Goal: Ask a question

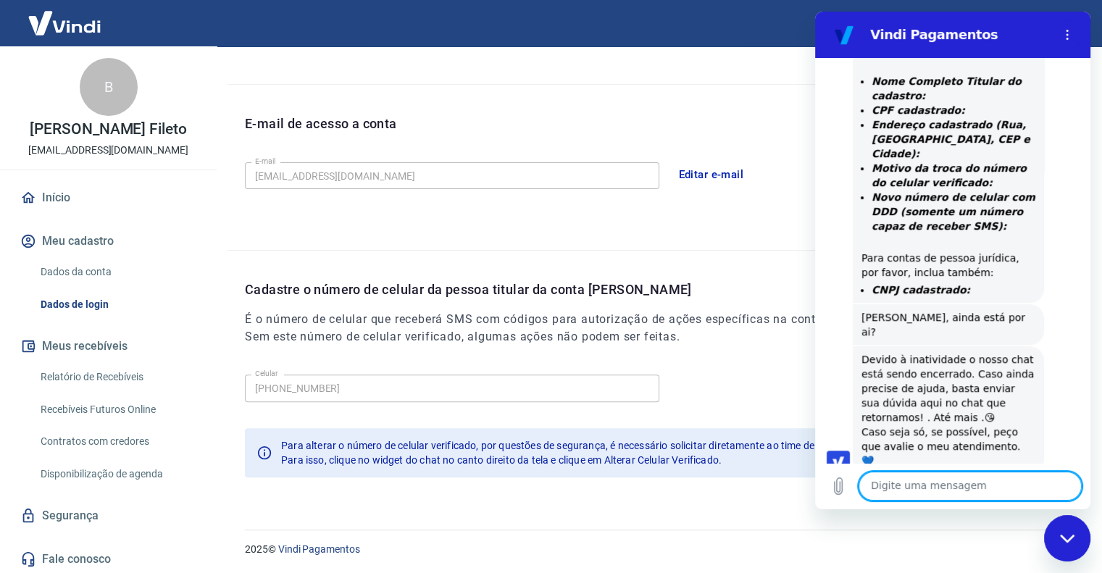
scroll to position [925, 0]
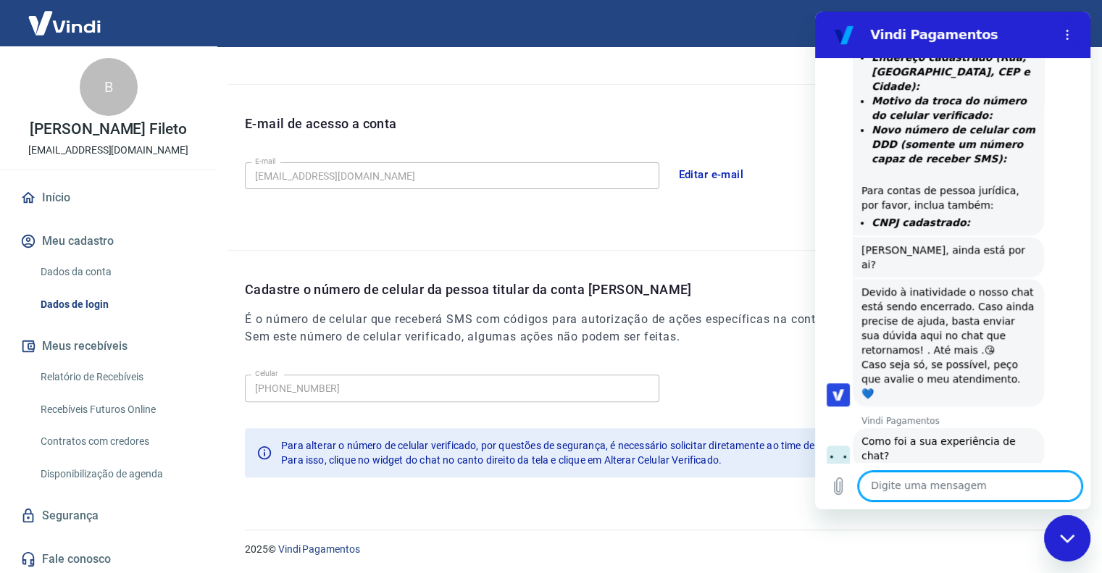
click at [986, 500] on textarea at bounding box center [969, 486] width 223 height 29
type textarea "sim"
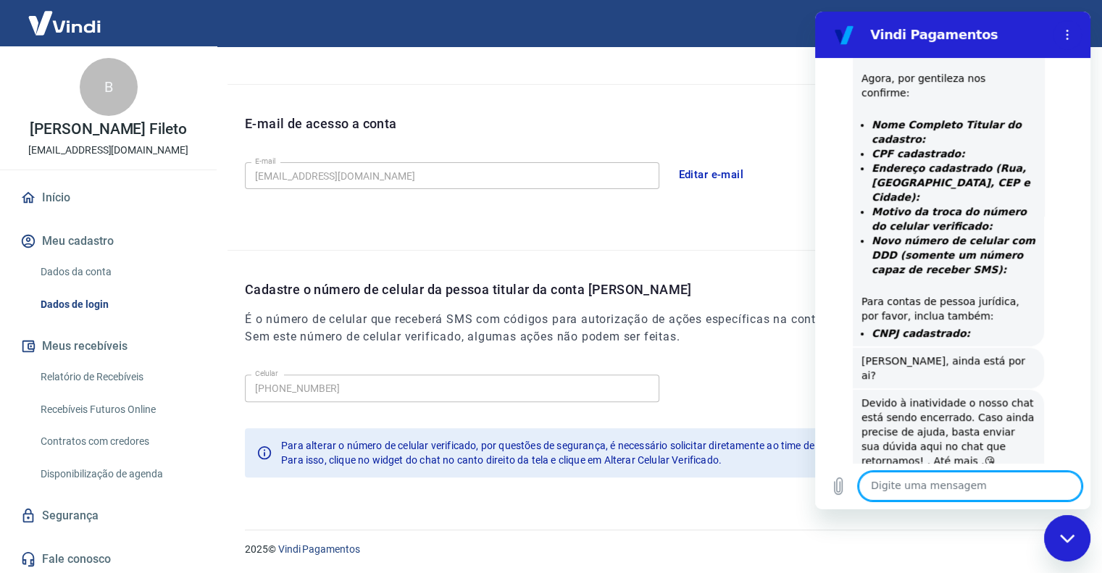
scroll to position [743, 0]
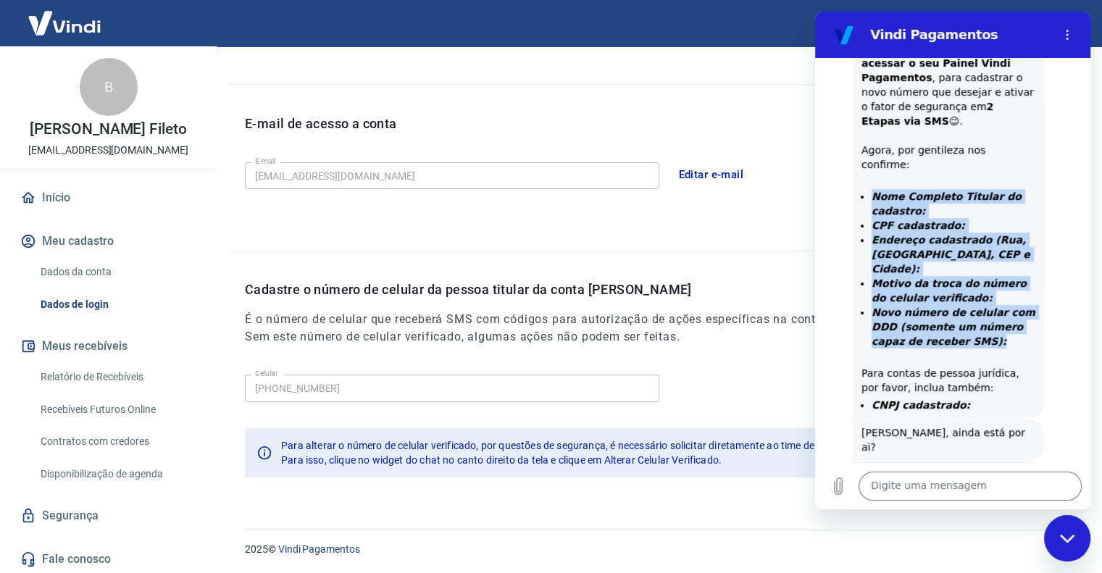
drag, startPoint x: 859, startPoint y: 103, endPoint x: 988, endPoint y: 245, distance: 191.8
click at [988, 245] on ul "Nome Completo Titular do cadastro: CPF cadastrado: Endereço cadastrado (Rua, Ba…" at bounding box center [948, 276] width 174 height 174
copy ul "Nome Completo Titular do cadastro: CPF cadastrado: Endereço cadastrado (Rua, Ba…"
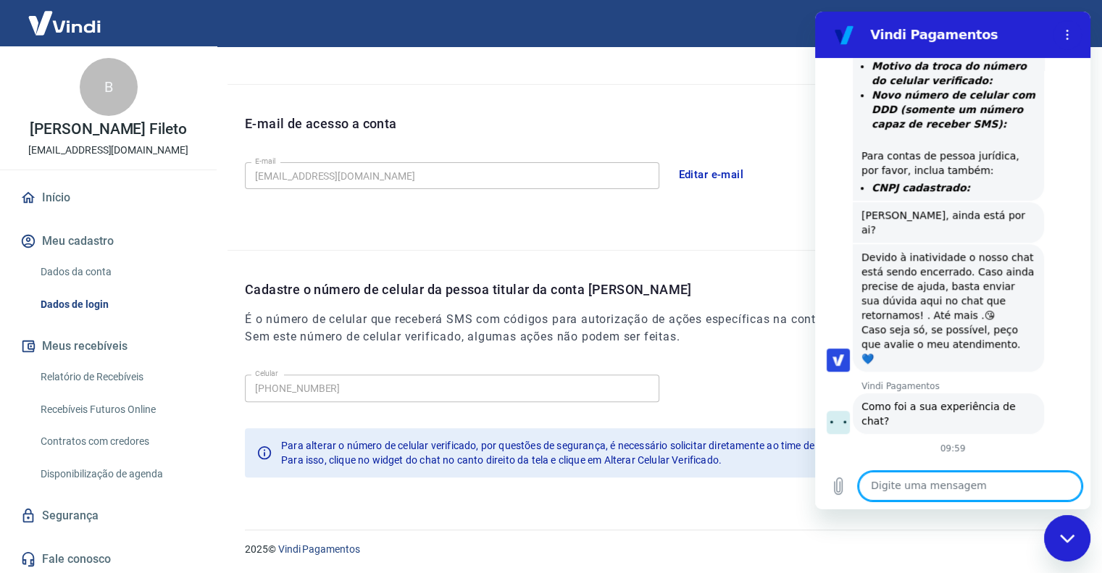
click at [982, 486] on textarea at bounding box center [969, 486] width 223 height 29
paste textarea "Nome Completo Titular do cadastro: CPF cadastrado: Endereço cadastrado (Rua, Ba…"
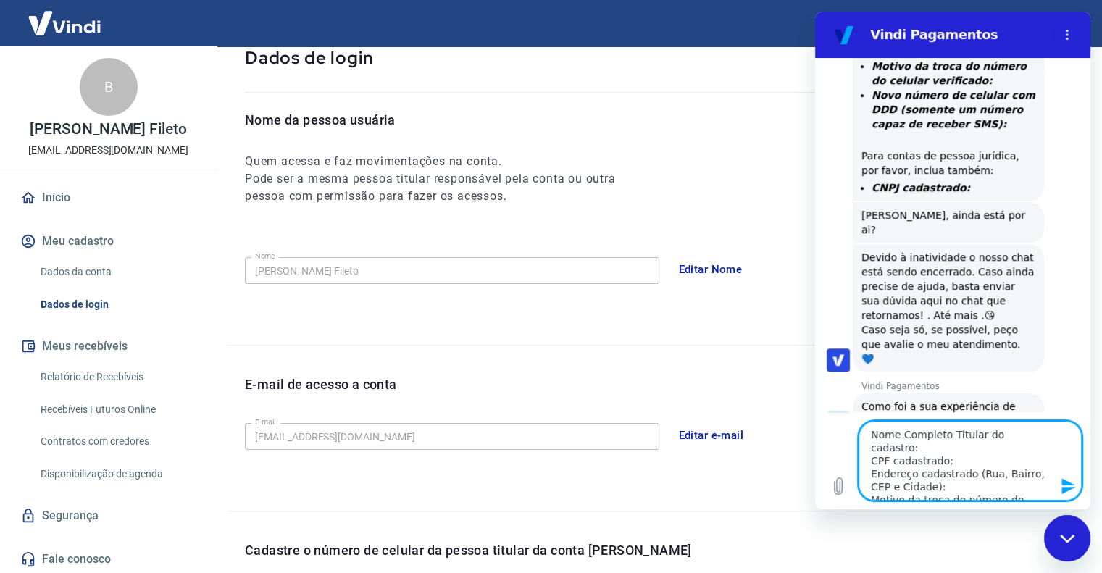
scroll to position [64, 0]
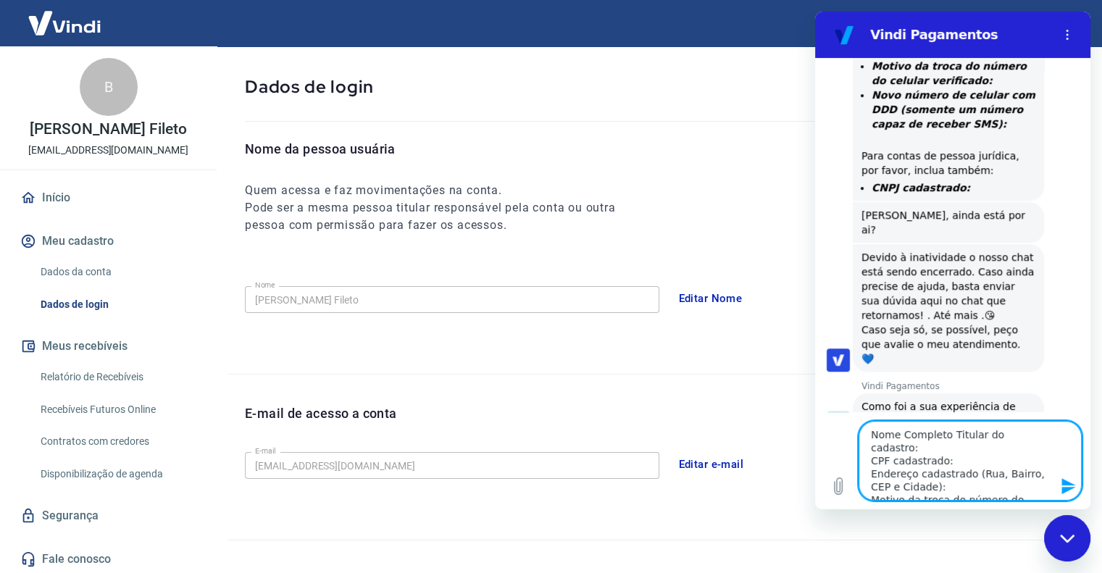
click at [1043, 435] on textarea "Nome Completo Titular do cadastro: CPF cadastrado: Endereço cadastrado (Rua, Ba…" at bounding box center [969, 461] width 223 height 80
click at [1019, 466] on textarea "Nome Completo Titular do cadastro: [PERSON_NAME] Fileto CPF cadastrado: Endereç…" at bounding box center [969, 461] width 223 height 80
click at [1005, 490] on textarea "Nome Completo Titular do cadastro: [PERSON_NAME] Fileto CPF cadastrado: 099.318…" at bounding box center [969, 461] width 223 height 80
click at [962, 449] on textarea "Nome Completo Titular do cadastro: [PERSON_NAME] Fileto CPF cadastrado: 099.318…" at bounding box center [969, 461] width 223 height 80
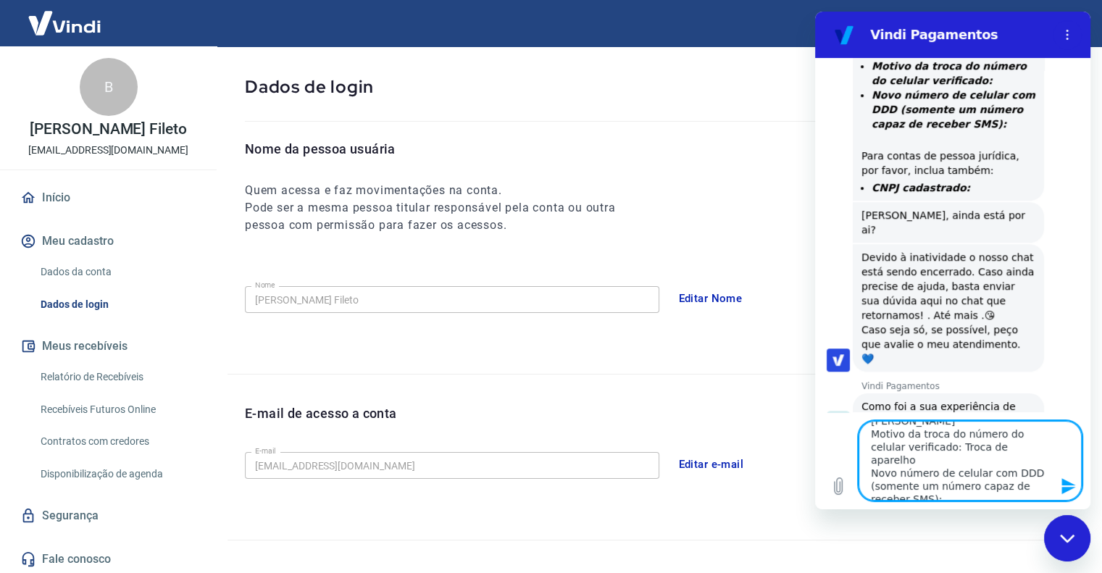
click at [982, 488] on textarea "Nome Completo Titular do cadastro: [PERSON_NAME] Fileto CPF cadastrado: 099.318…" at bounding box center [969, 461] width 223 height 80
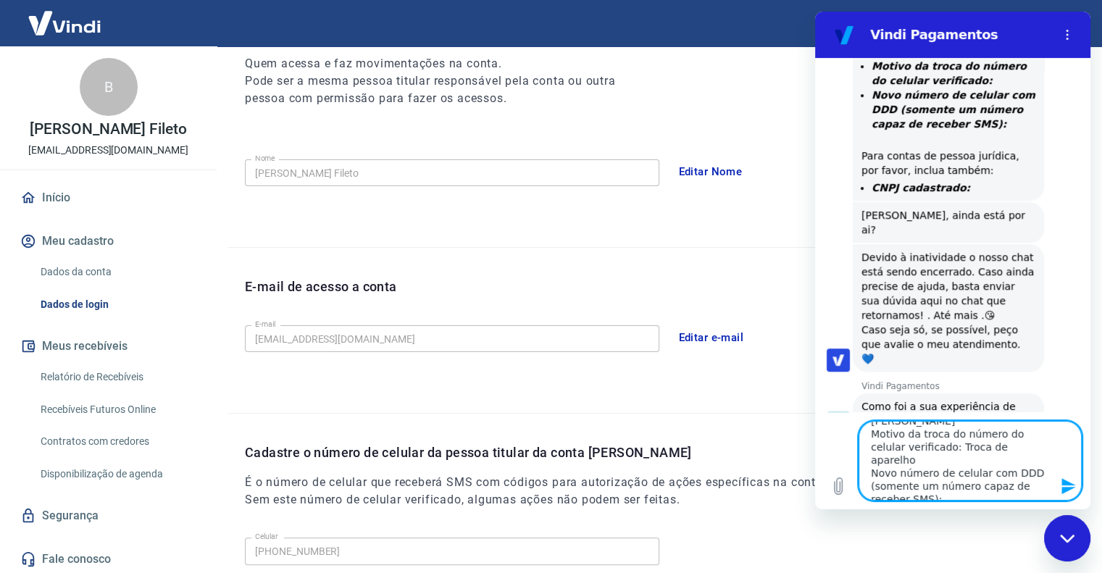
scroll to position [209, 0]
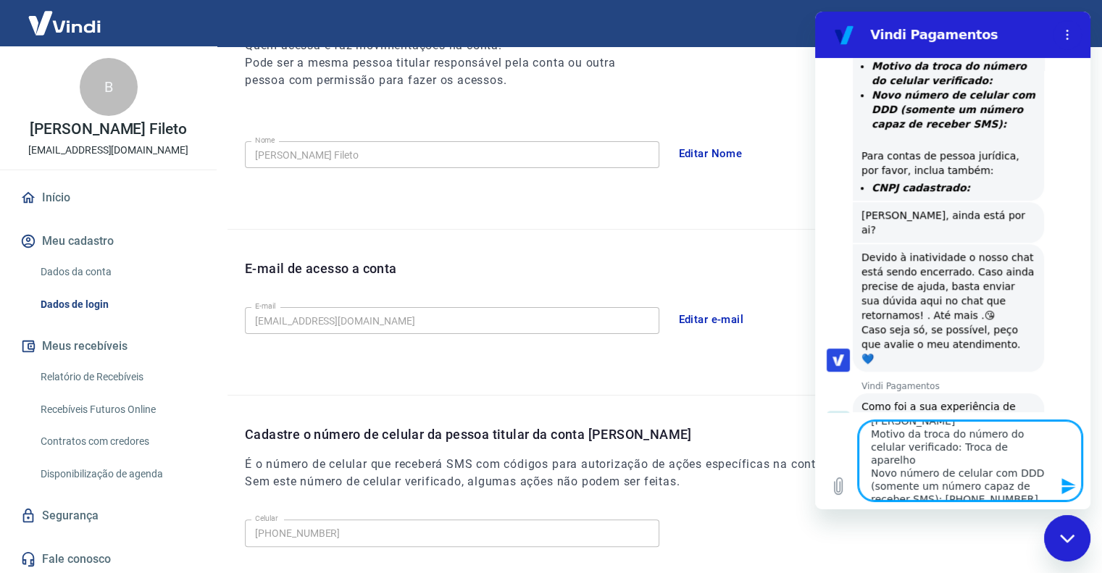
type textarea "Nome Completo Titular do cadastro: [PERSON_NAME] Fileto CPF cadastrado: 099.318…"
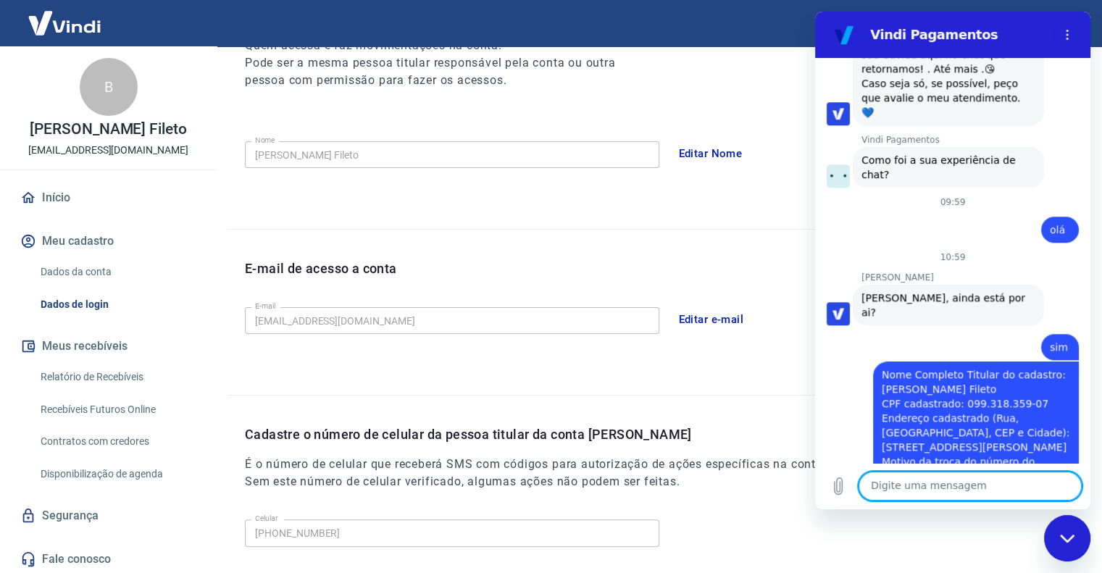
scroll to position [1209, 0]
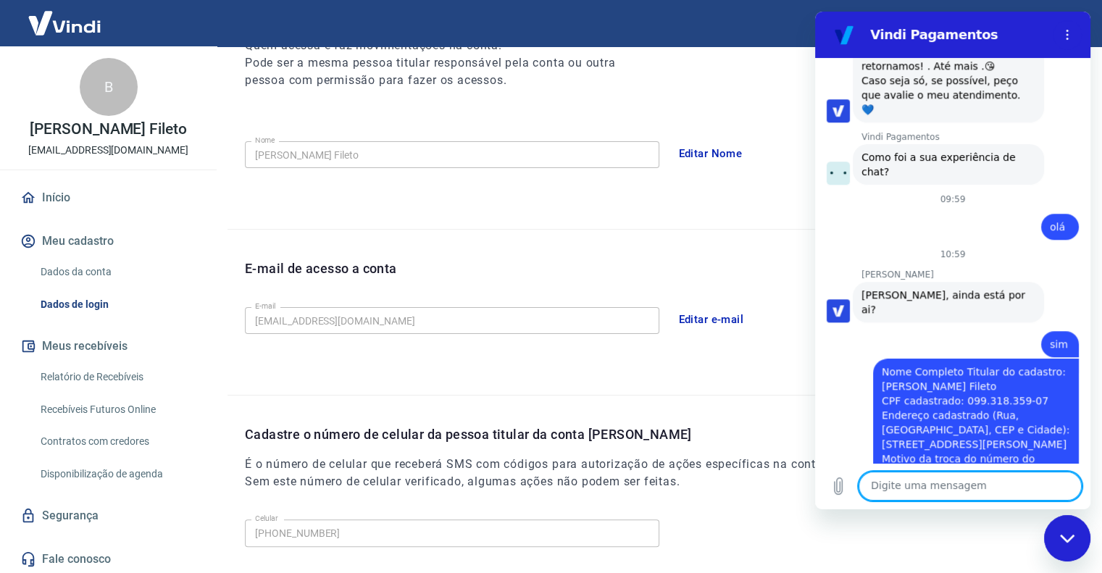
click at [958, 485] on textarea at bounding box center [969, 486] width 223 height 29
type textarea "ok"
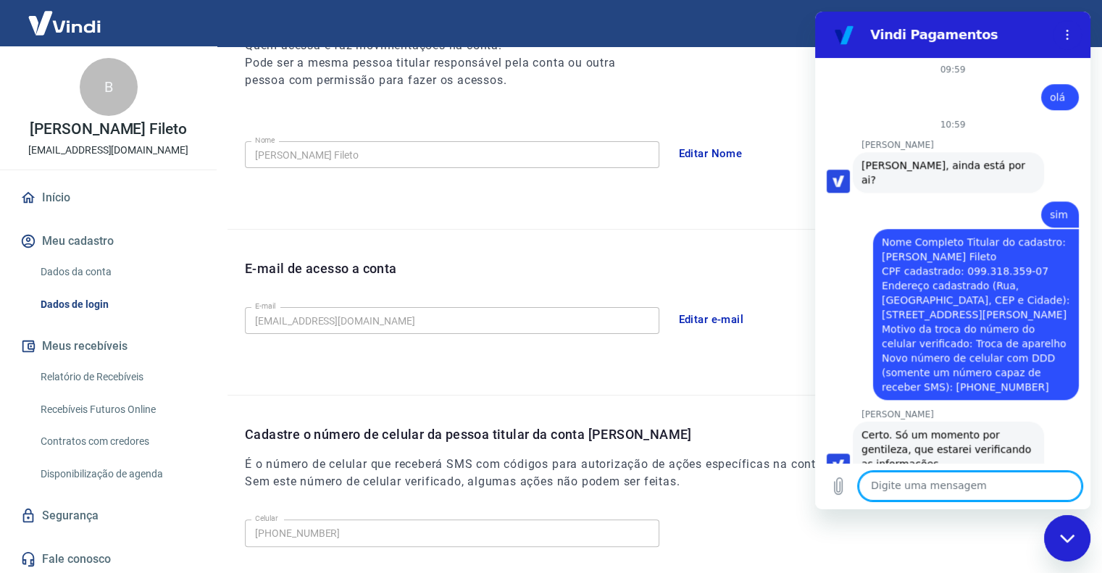
scroll to position [1391, 0]
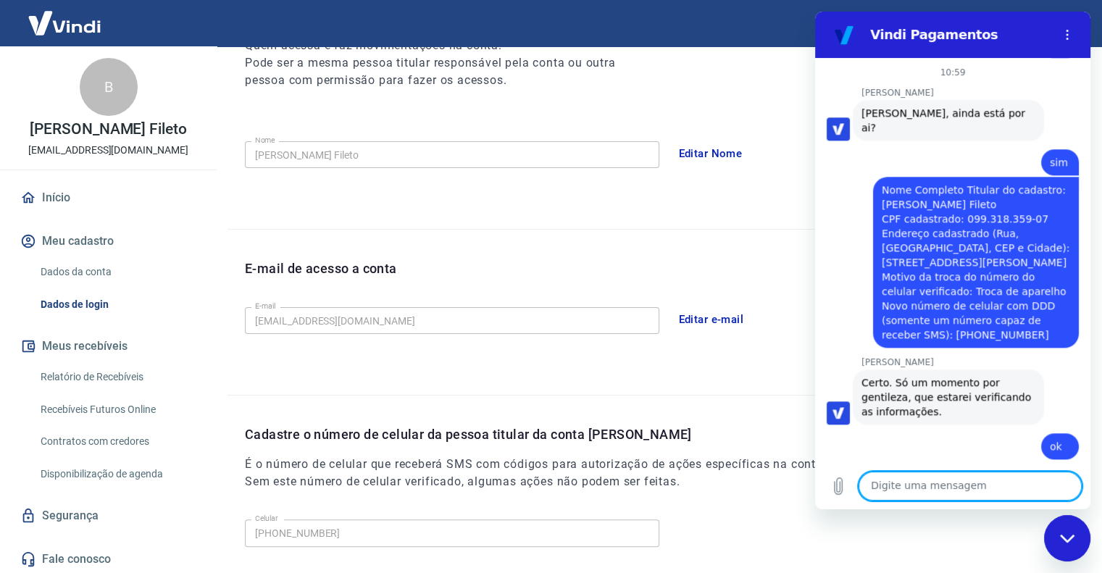
click at [957, 480] on textarea at bounding box center [969, 486] width 223 height 29
type textarea "[PERSON_NAME], 613, Lapa, 05038-150"
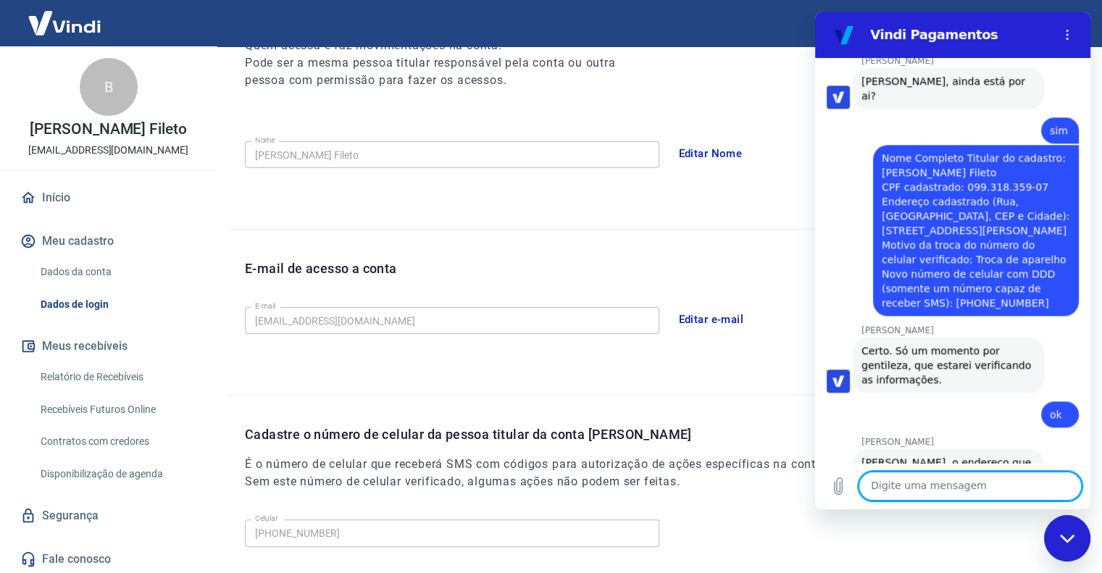
scroll to position [1426, 0]
